Goal: Task Accomplishment & Management: Manage account settings

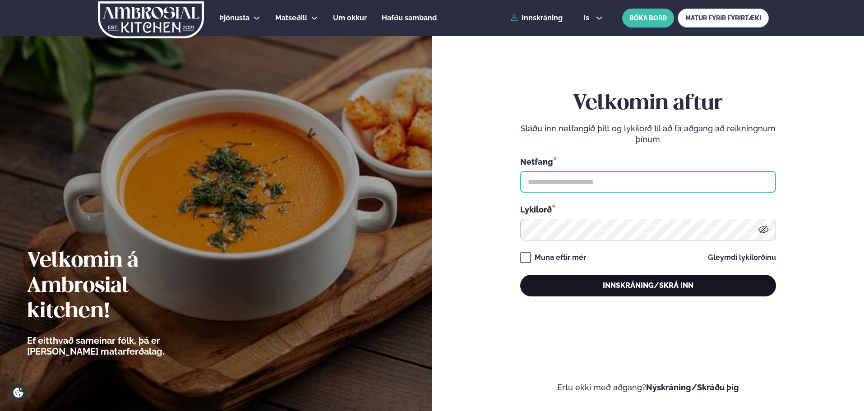
type input "**********"
click at [543, 282] on button "Innskráning/Skrá inn" at bounding box center [649, 286] width 256 height 22
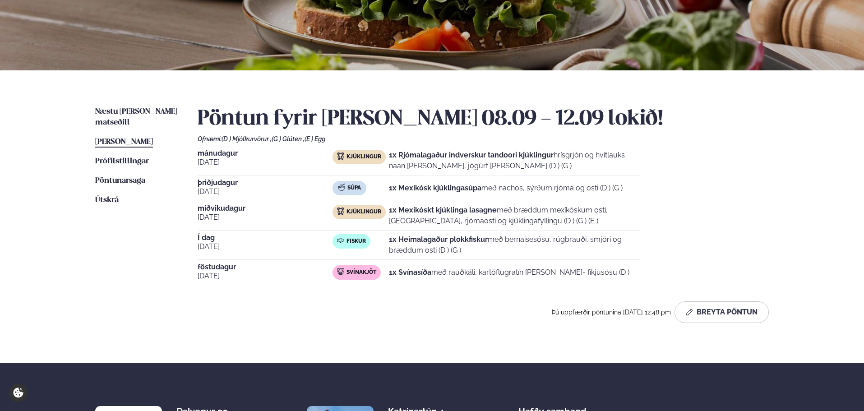
scroll to position [150, 0]
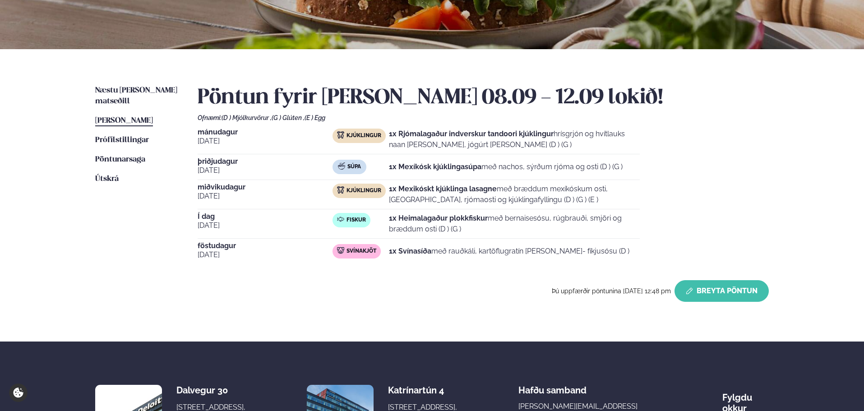
click at [699, 286] on button "Breyta Pöntun" at bounding box center [722, 291] width 94 height 22
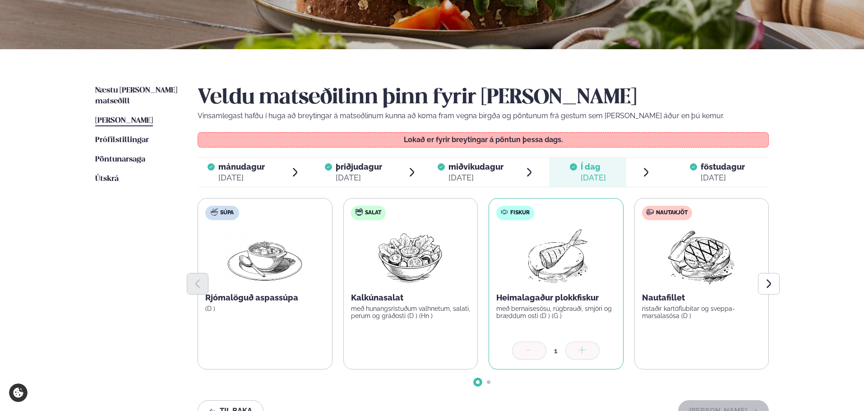
click at [700, 177] on span "föstudagur fös. [DATE]" at bounding box center [717, 172] width 103 height 29
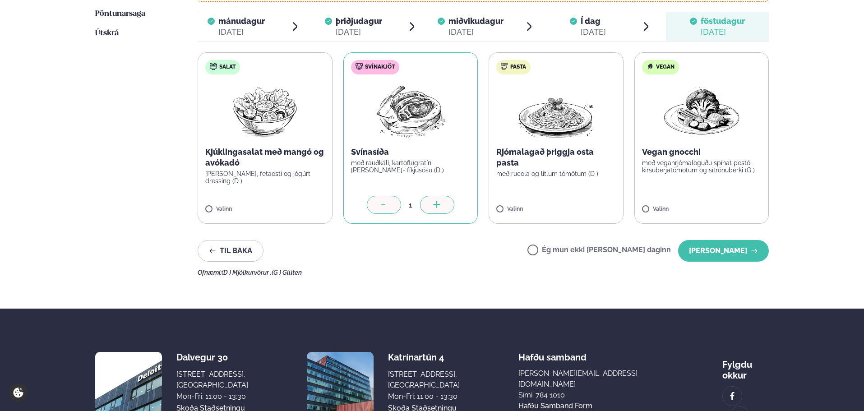
scroll to position [301, 0]
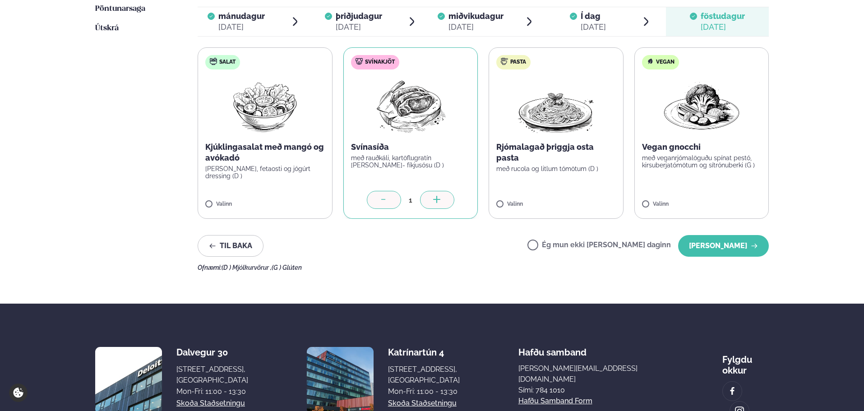
click at [373, 199] on div at bounding box center [384, 200] width 34 height 18
click at [572, 249] on label "Ég mun ekki [PERSON_NAME] daginn" at bounding box center [600, 246] width 144 height 9
click at [702, 245] on button "[PERSON_NAME]" at bounding box center [724, 246] width 91 height 22
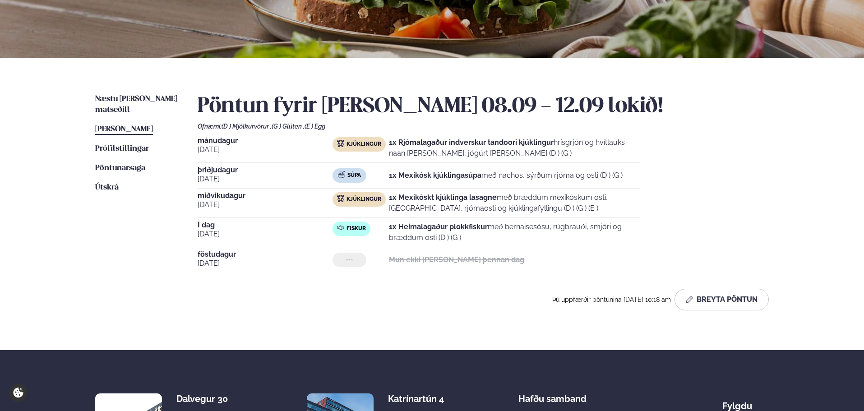
scroll to position [113, 0]
